Goal: Find specific page/section: Find specific page/section

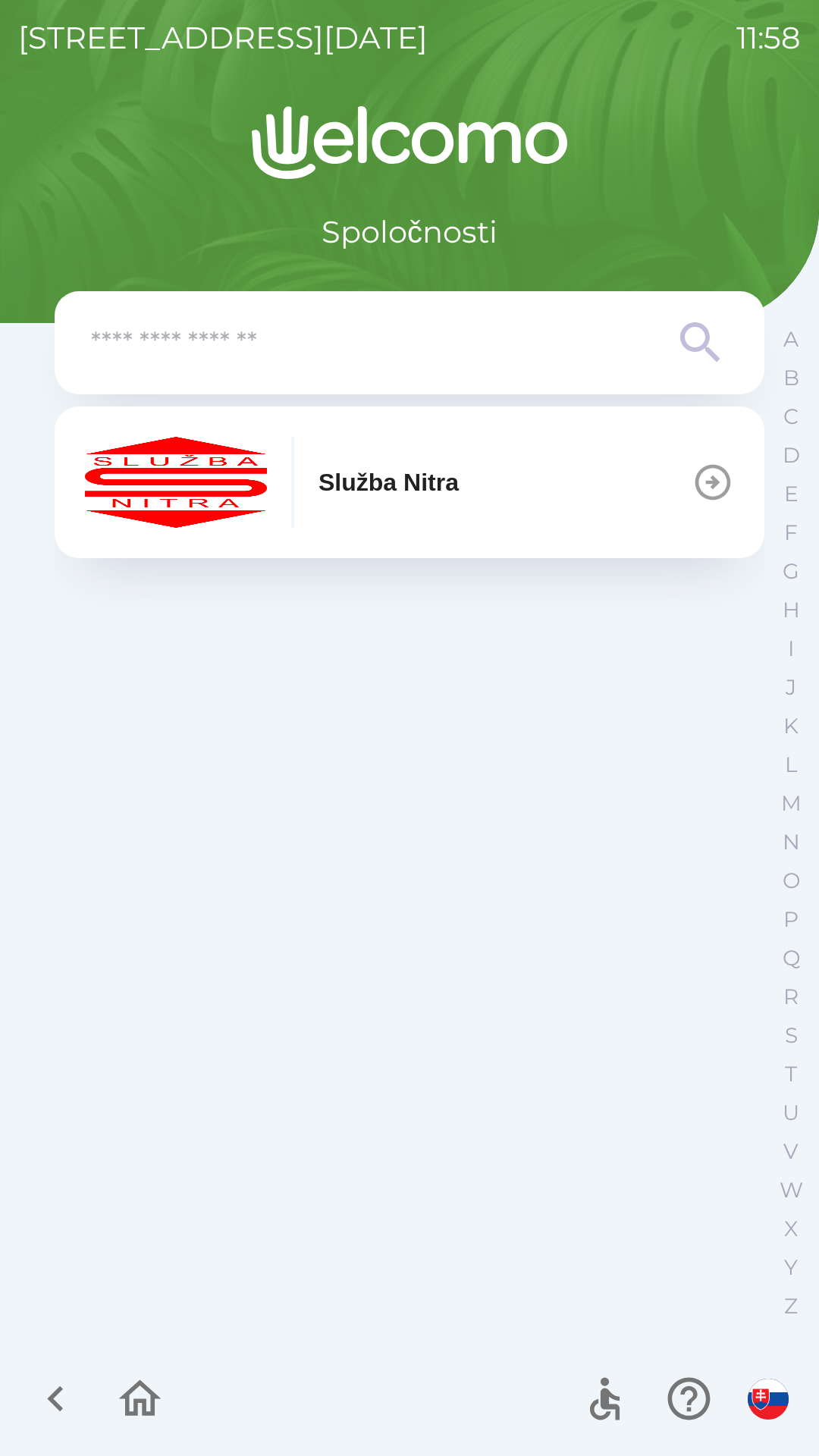
click at [818, 694] on div "[STREET_ADDRESS][DATE] 11:58 Spoločnosti Služba Nitra A B C D E F G H I J K L M…" at bounding box center [410, 728] width 819 height 1456
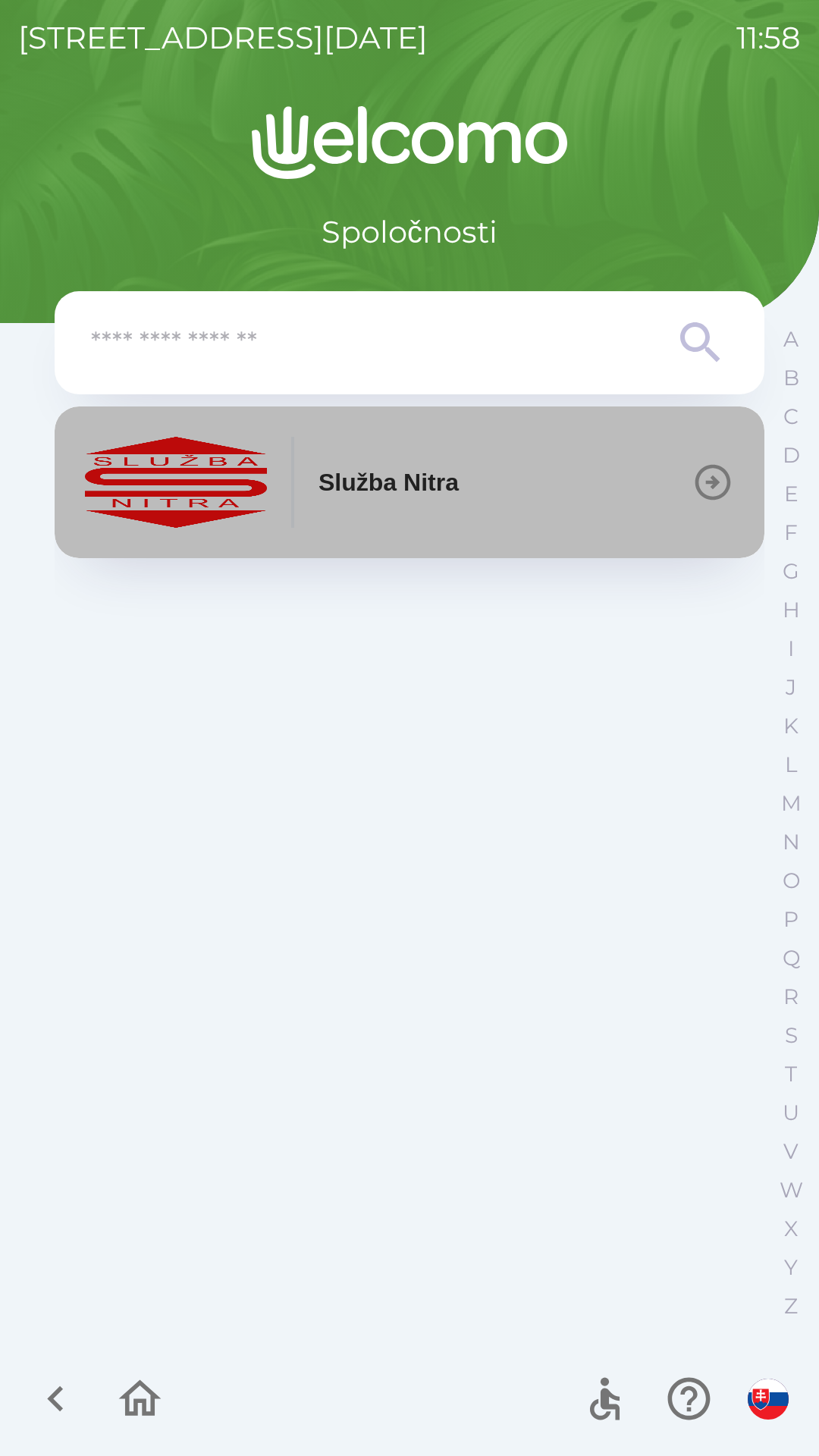
click at [680, 483] on button "Služba Nitra" at bounding box center [410, 482] width 710 height 151
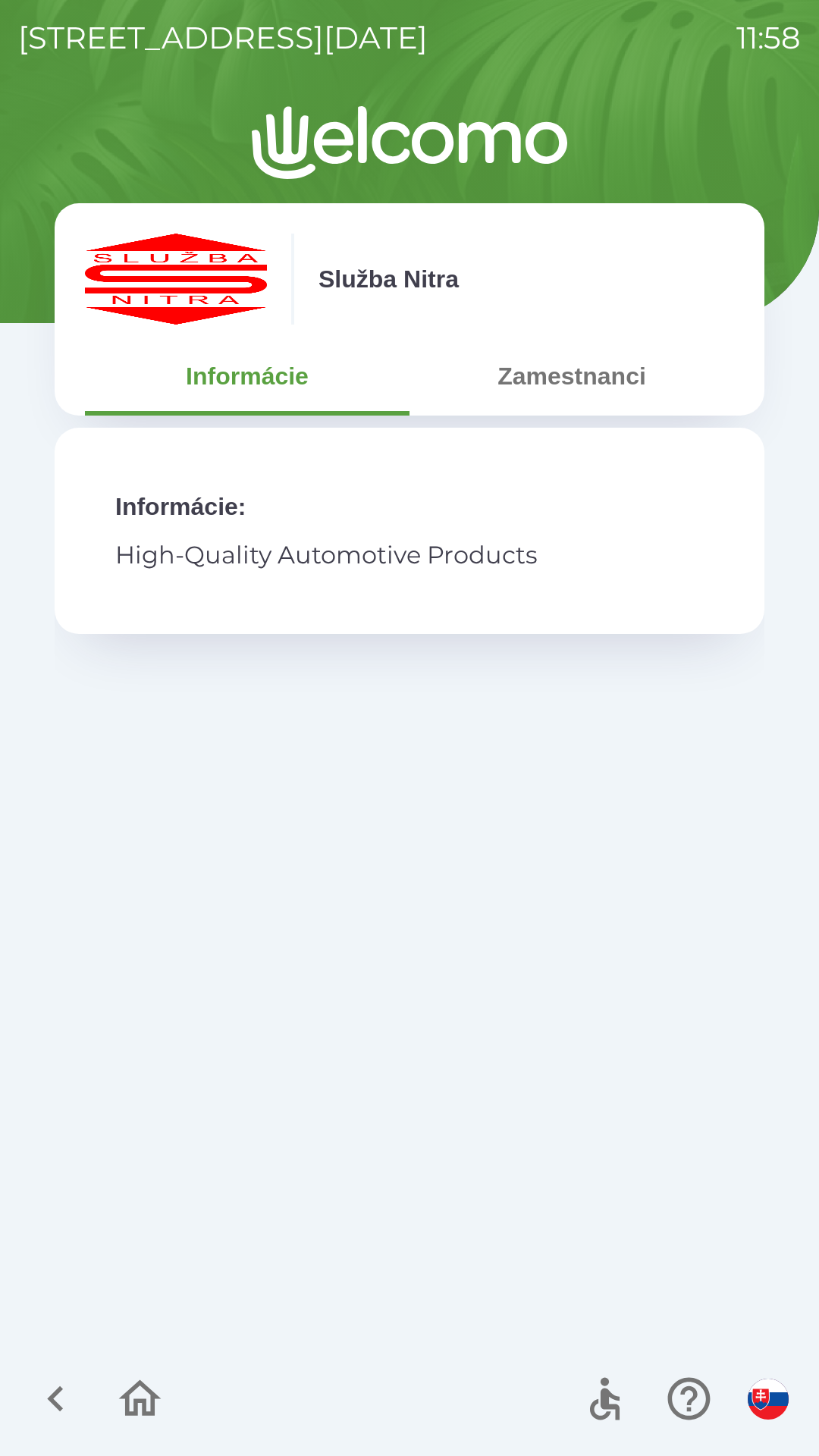
click at [605, 382] on button "Zamestnanci" at bounding box center [572, 376] width 325 height 55
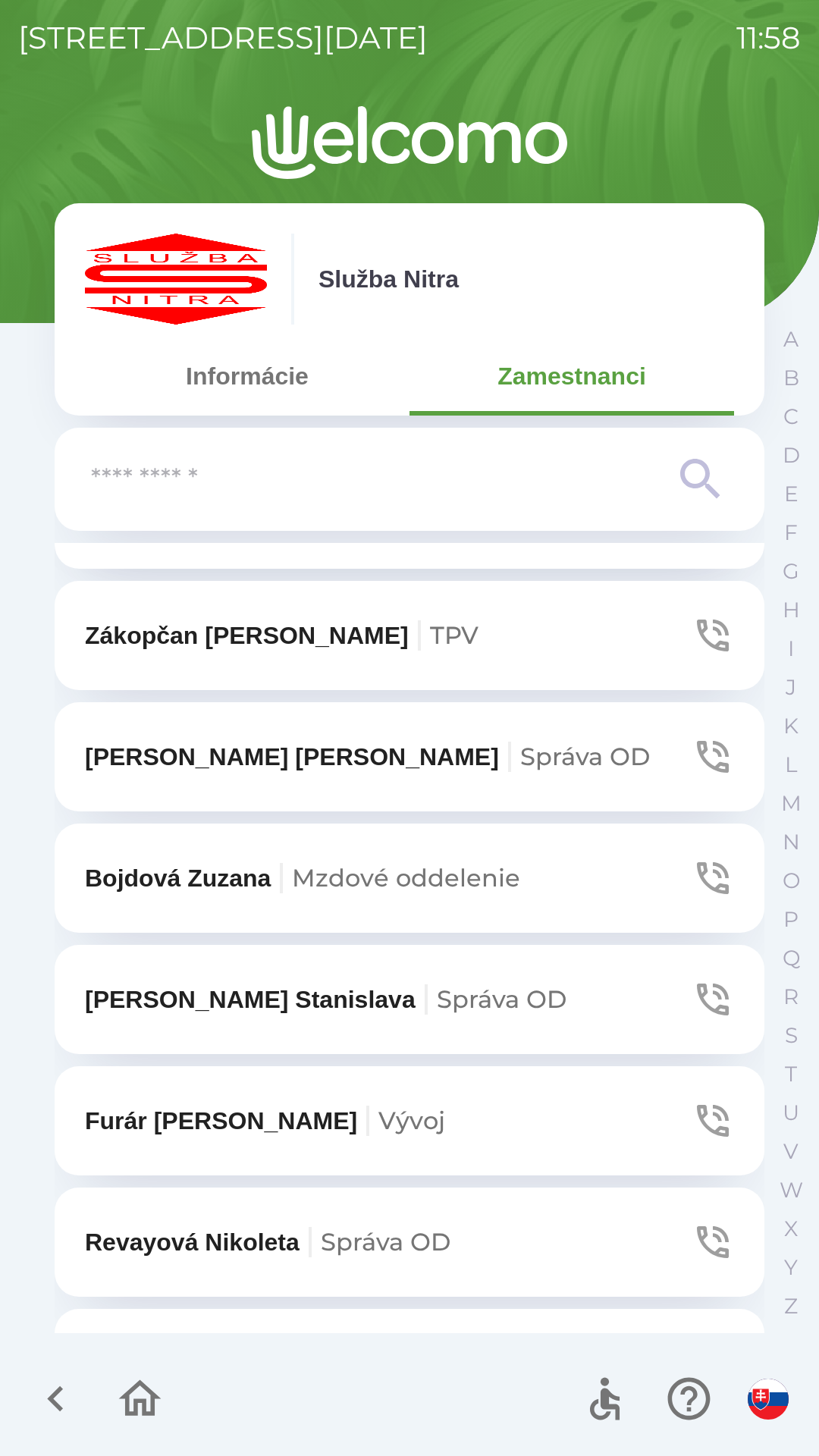
scroll to position [1179, 0]
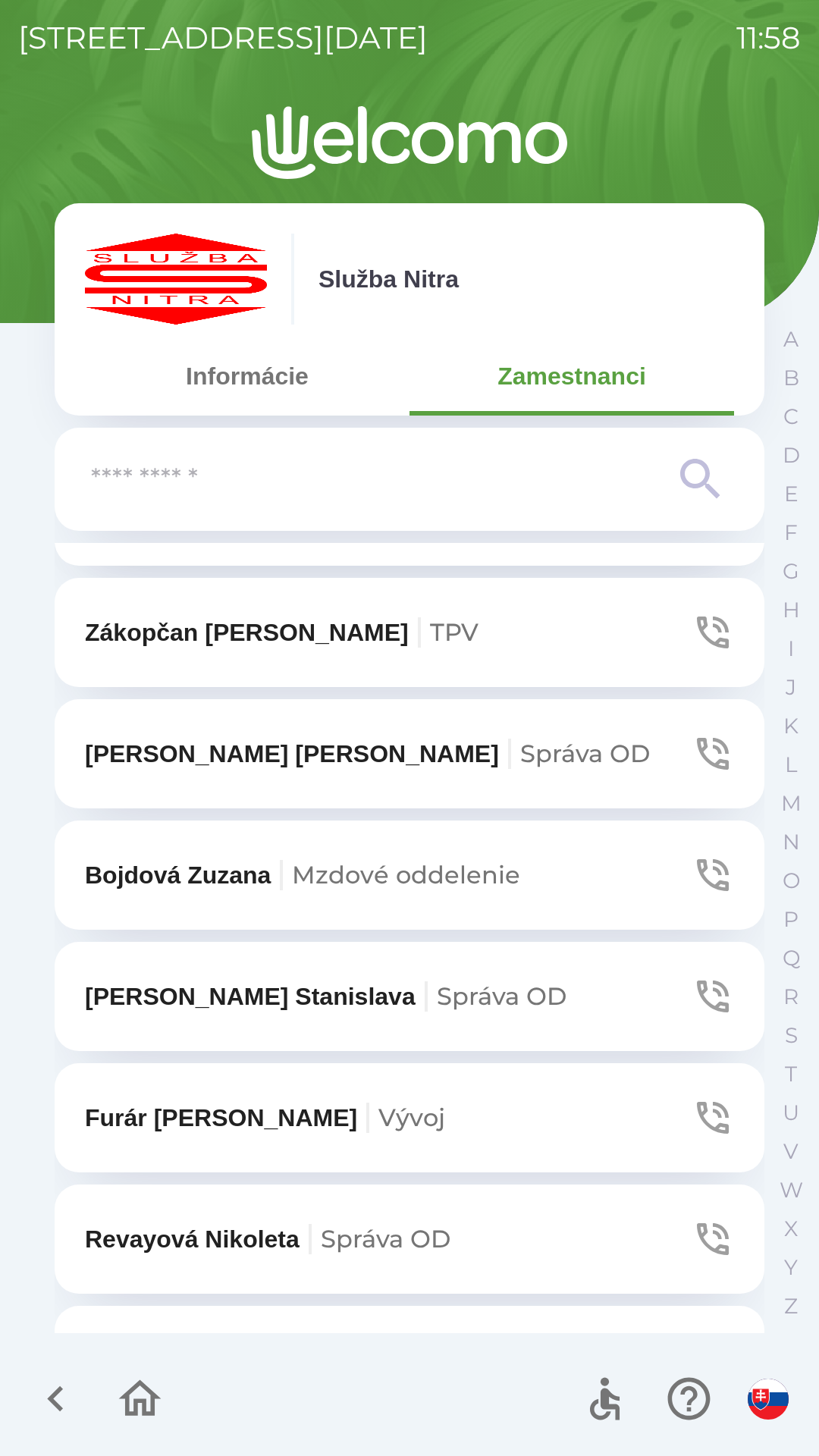
click at [691, 475] on icon at bounding box center [700, 479] width 55 height 55
click at [490, 490] on input "text" at bounding box center [379, 480] width 577 height 42
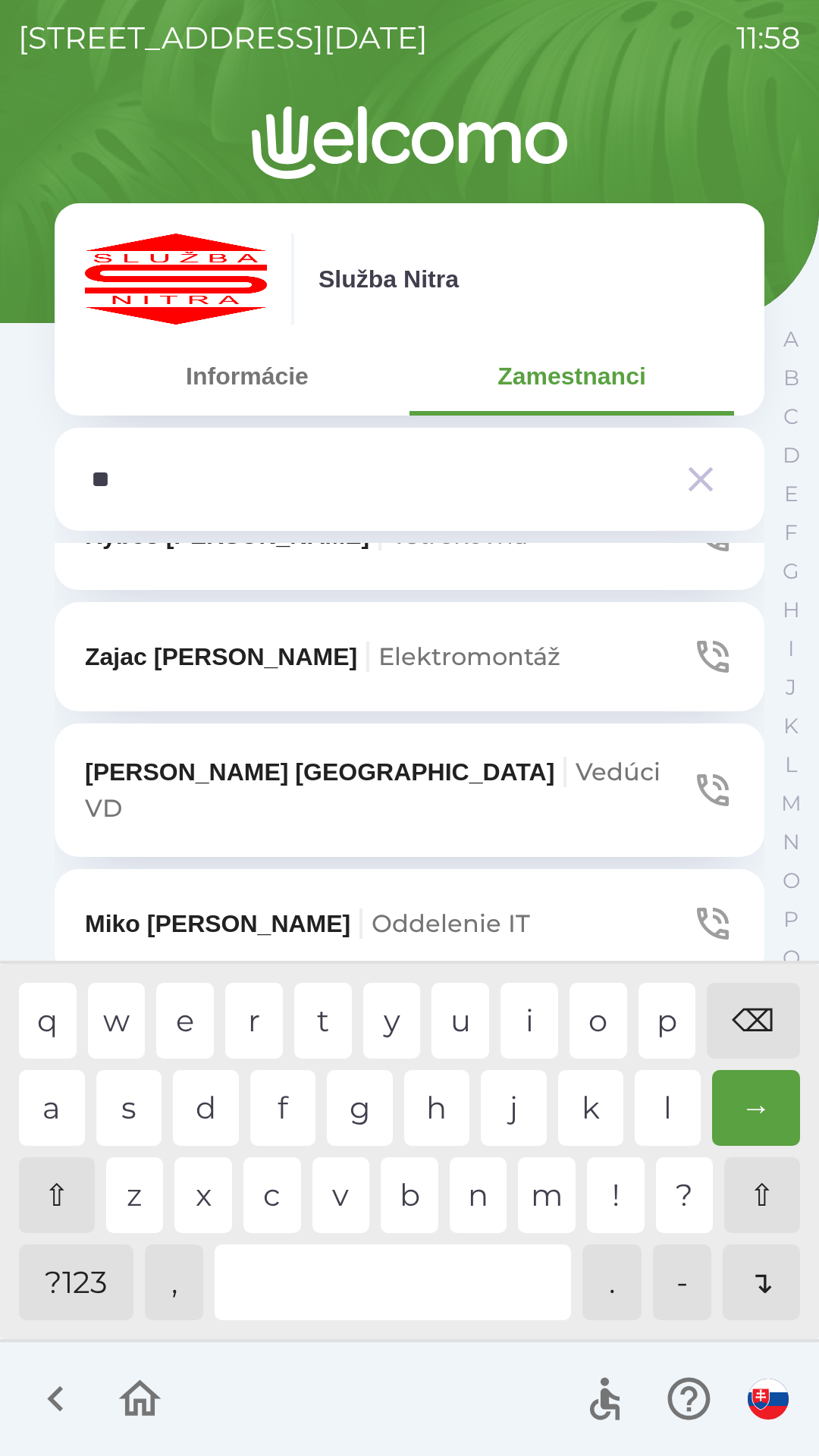
scroll to position [0, 0]
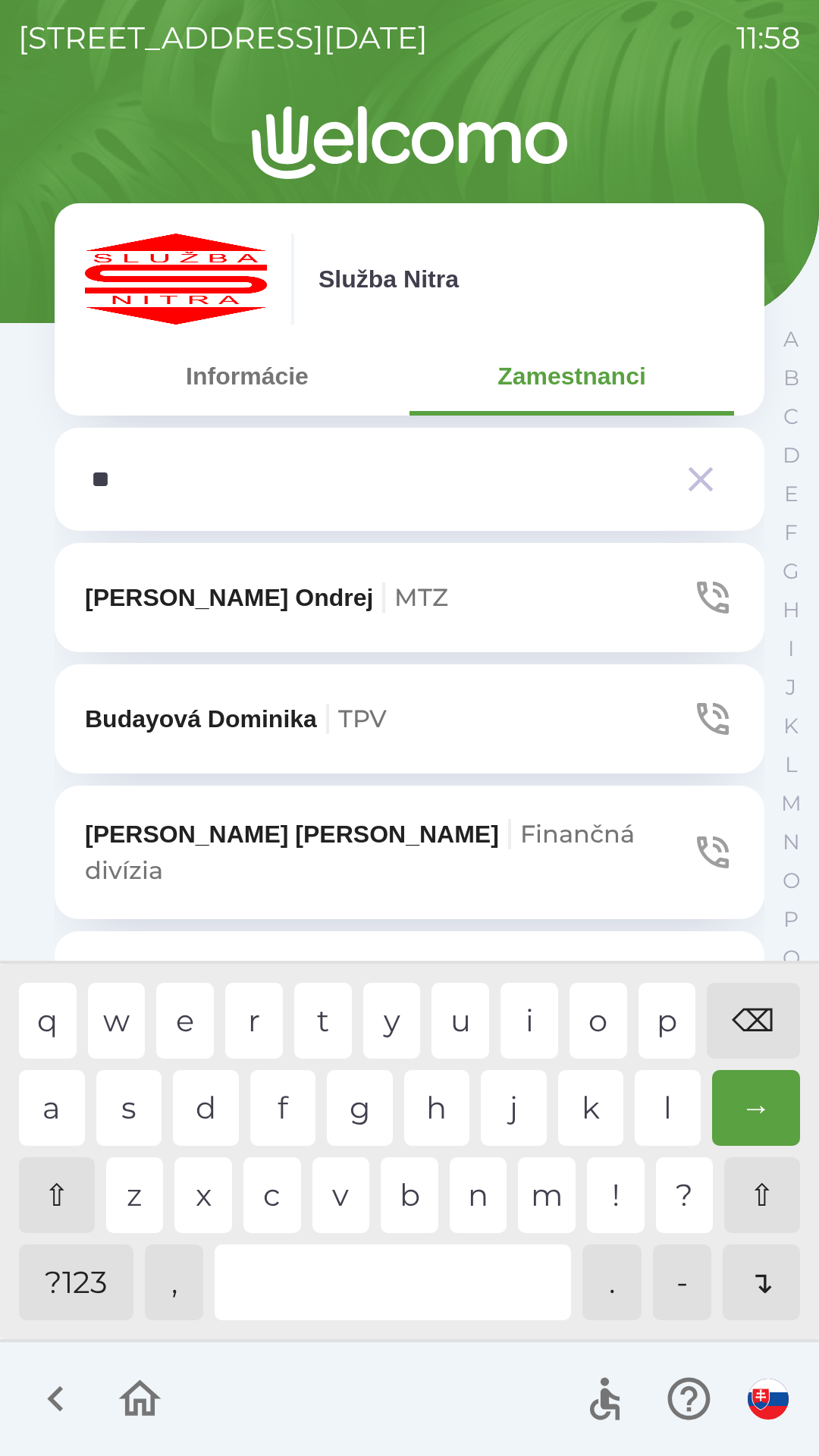
click at [526, 1021] on div "i" at bounding box center [529, 1021] width 58 height 76
type input "****"
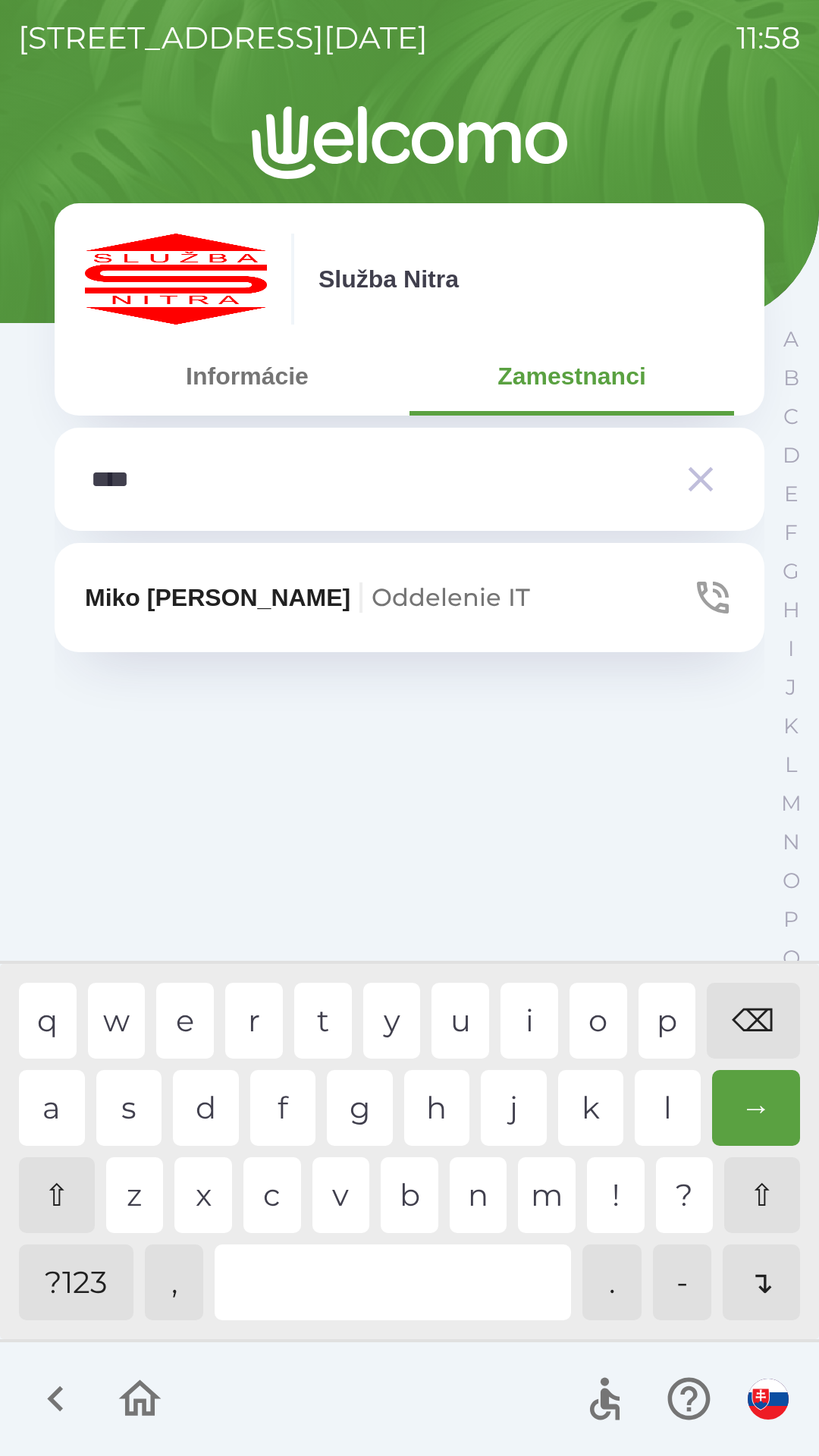
click at [604, 1008] on div "o" at bounding box center [598, 1021] width 58 height 76
click at [372, 603] on span "Oddelenie IT" at bounding box center [451, 597] width 159 height 29
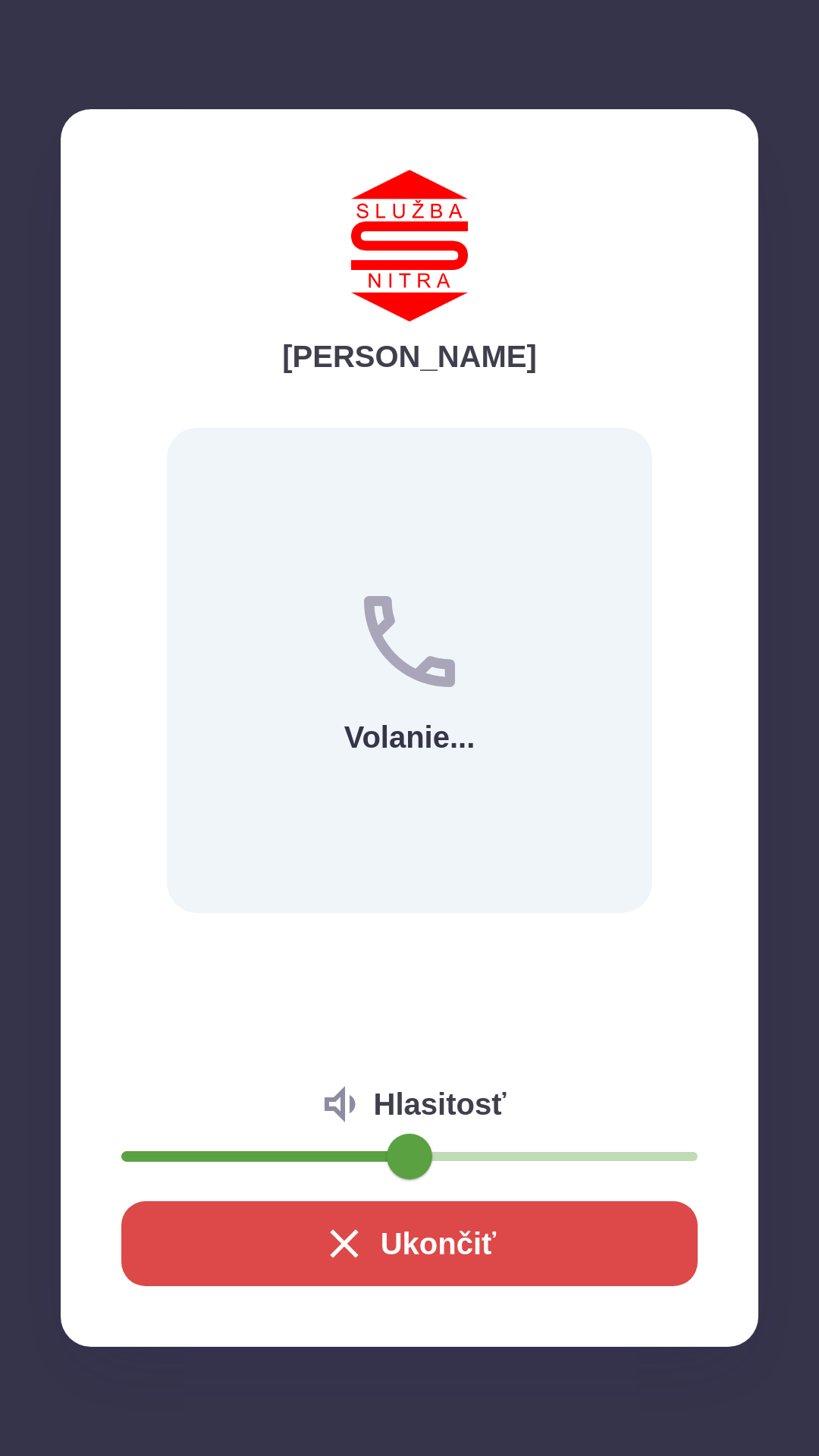
click at [342, 1224] on icon "button" at bounding box center [345, 1243] width 49 height 49
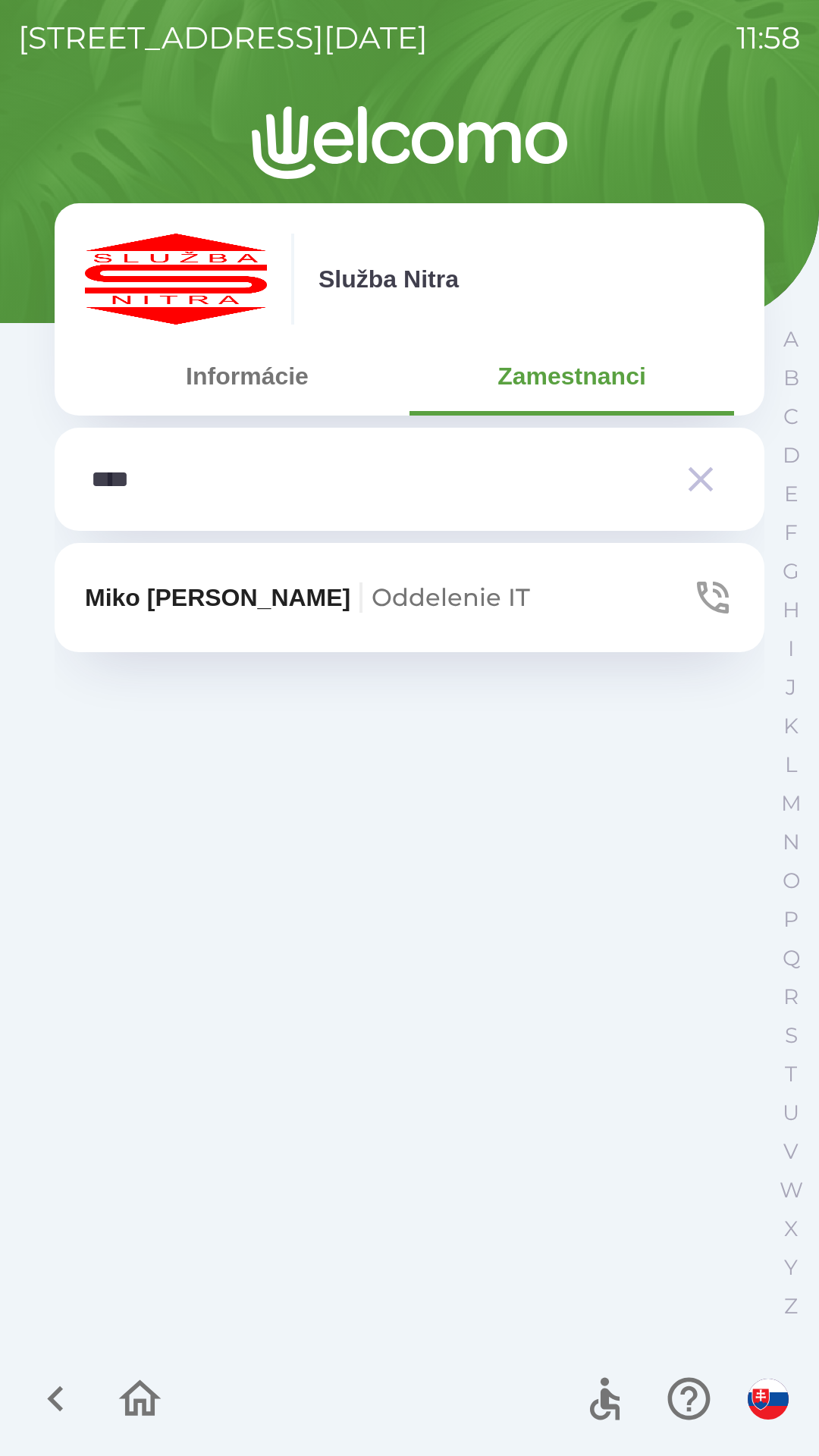
click at [58, 1380] on icon "button" at bounding box center [55, 1398] width 50 height 50
